Goal: Find specific page/section: Find specific page/section

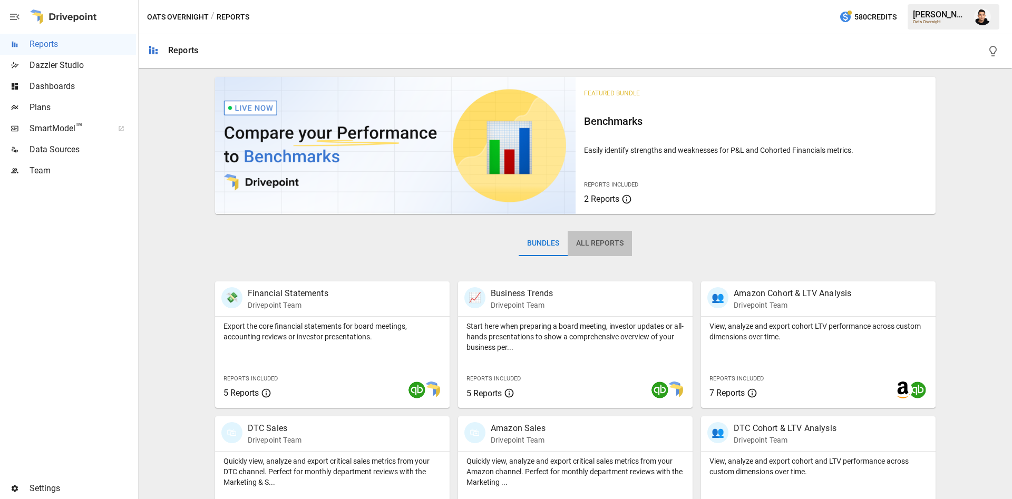
click at [599, 242] on button "All Reports" at bounding box center [599, 243] width 64 height 25
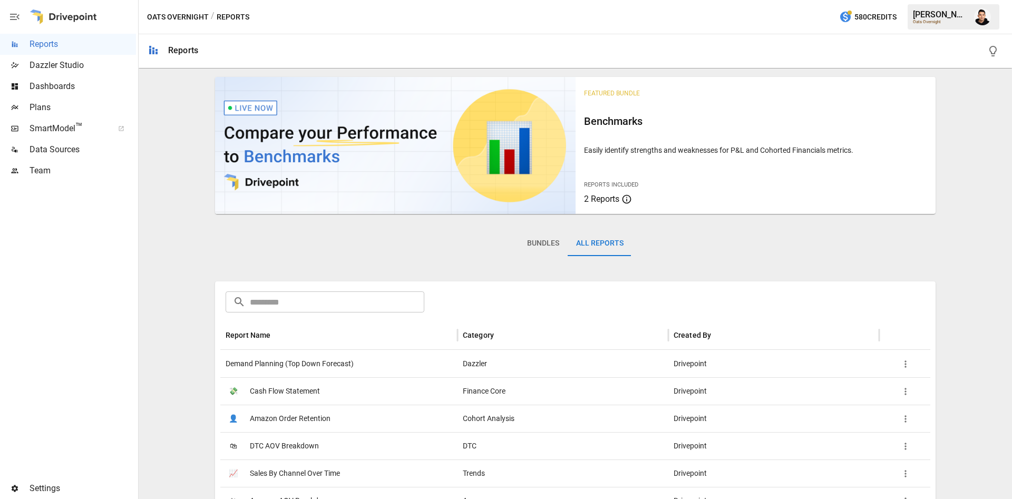
drag, startPoint x: 511, startPoint y: 242, endPoint x: 531, endPoint y: 241, distance: 20.6
click at [515, 241] on div "Bundles All Reports" at bounding box center [575, 251] width 721 height 59
click at [534, 241] on button "Bundles" at bounding box center [542, 243] width 49 height 25
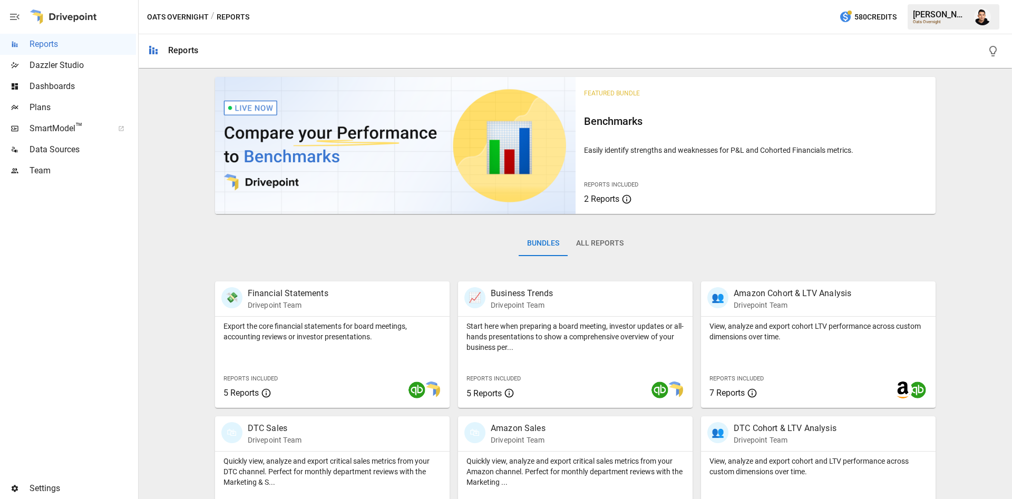
click at [73, 111] on span "Plans" at bounding box center [83, 107] width 106 height 13
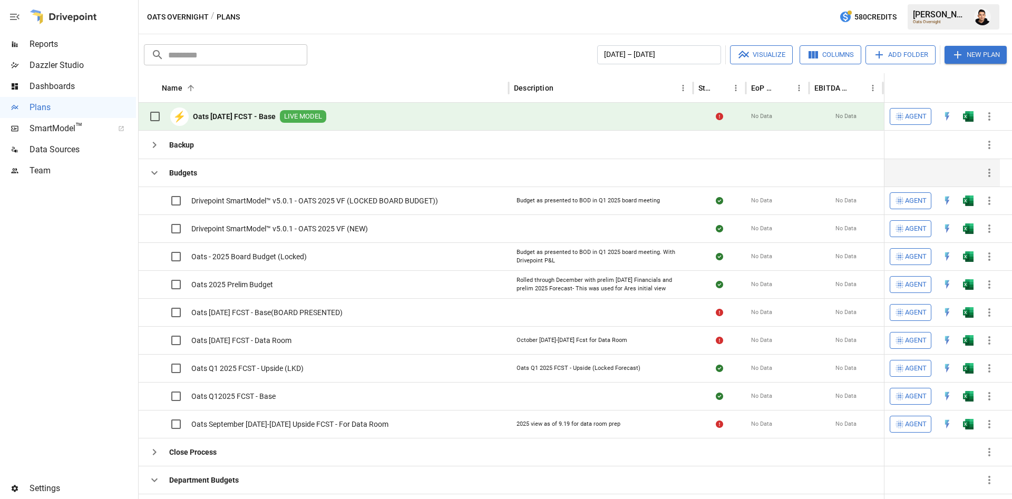
click at [150, 176] on icon "button" at bounding box center [154, 172] width 13 height 13
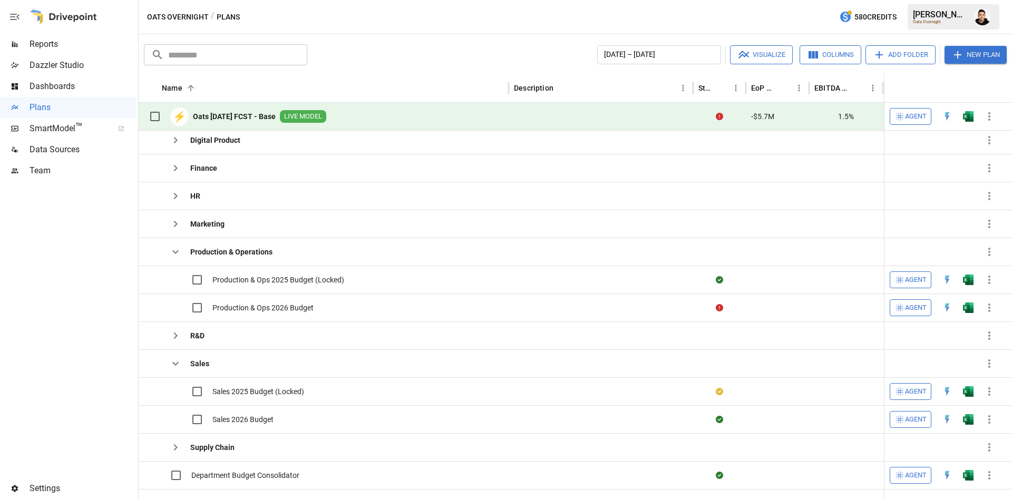
scroll to position [168, 0]
click at [174, 249] on icon "button" at bounding box center [175, 251] width 13 height 13
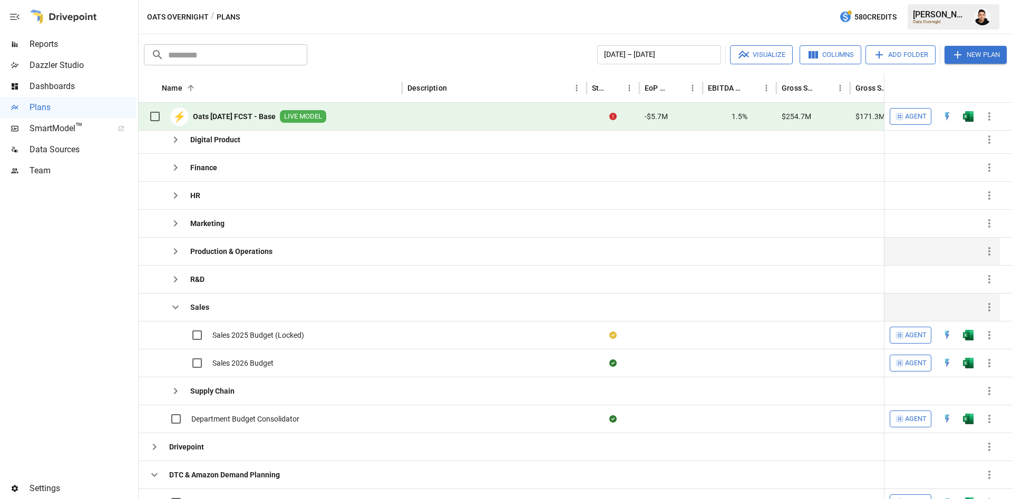
click at [174, 302] on icon "button" at bounding box center [175, 307] width 13 height 13
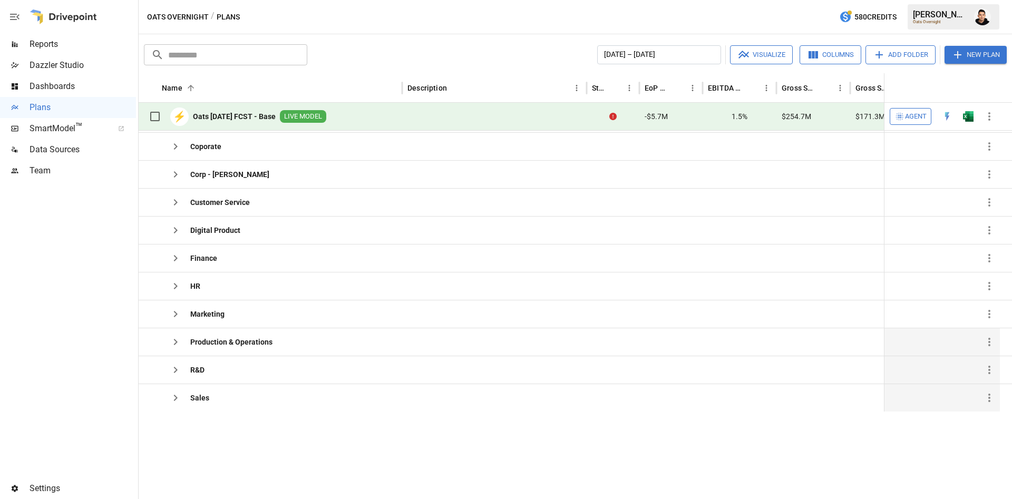
scroll to position [0, 0]
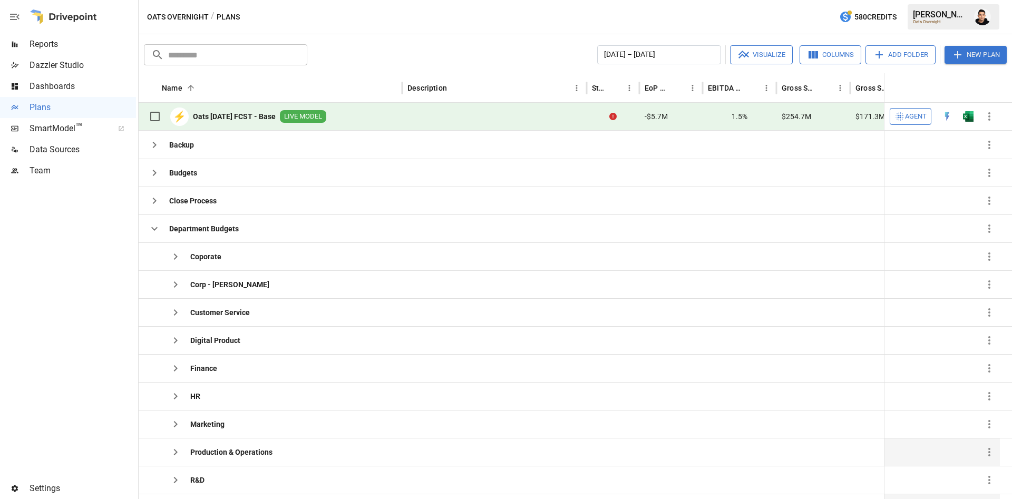
click at [62, 172] on span "Team" at bounding box center [83, 170] width 106 height 13
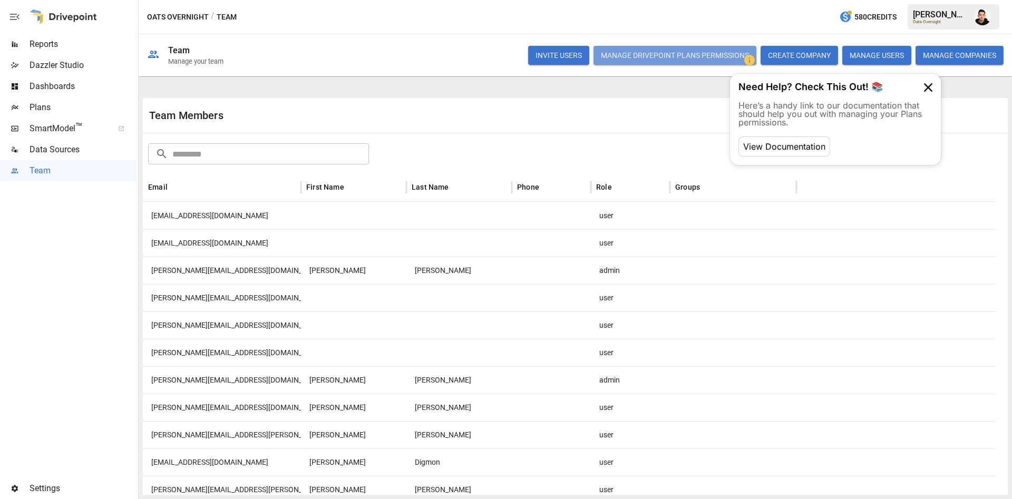
click at [702, 58] on button "Manage Drivepoint Plans Permissions" at bounding box center [674, 55] width 163 height 19
